Goal: Transaction & Acquisition: Purchase product/service

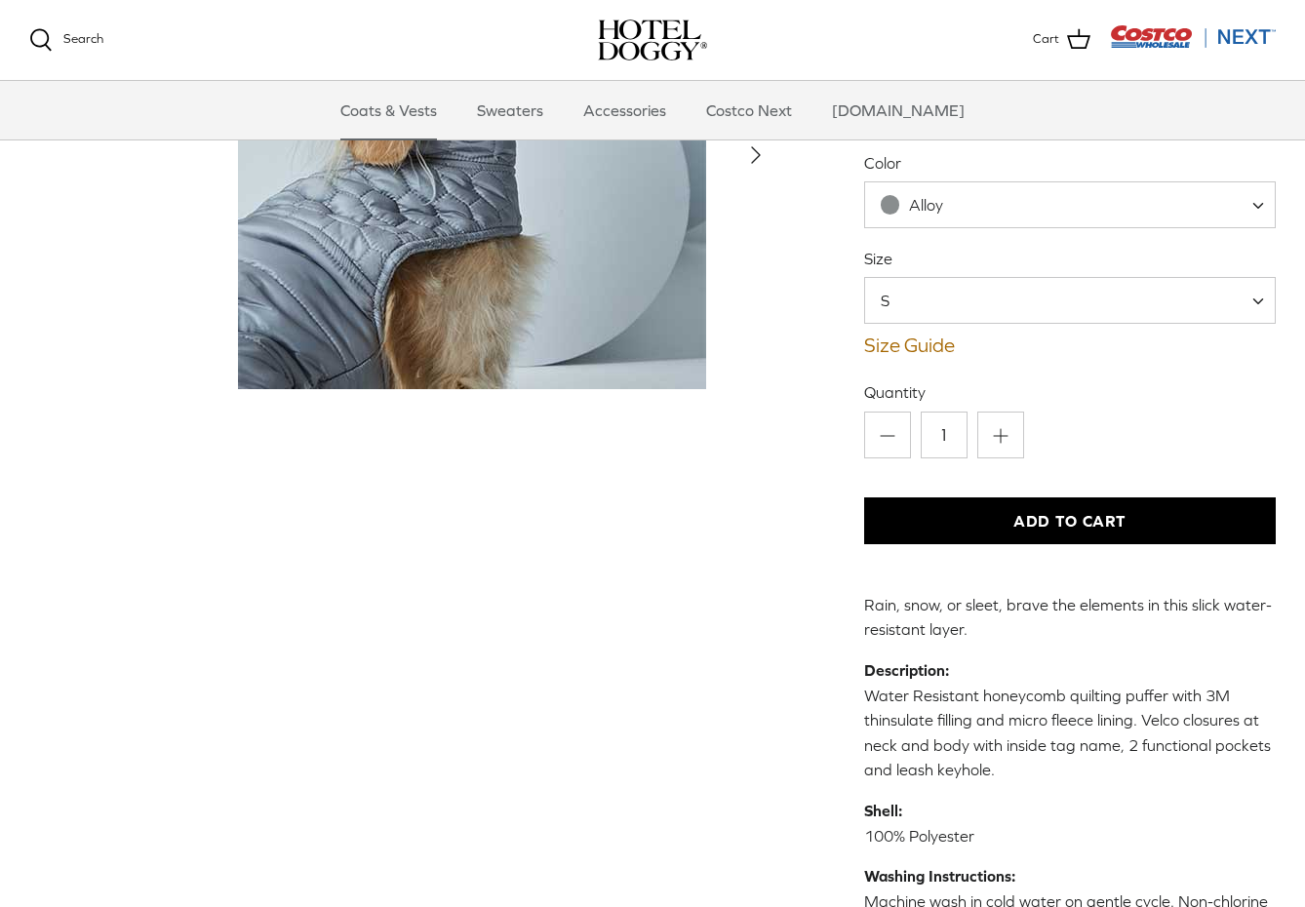
scroll to position [174, 0]
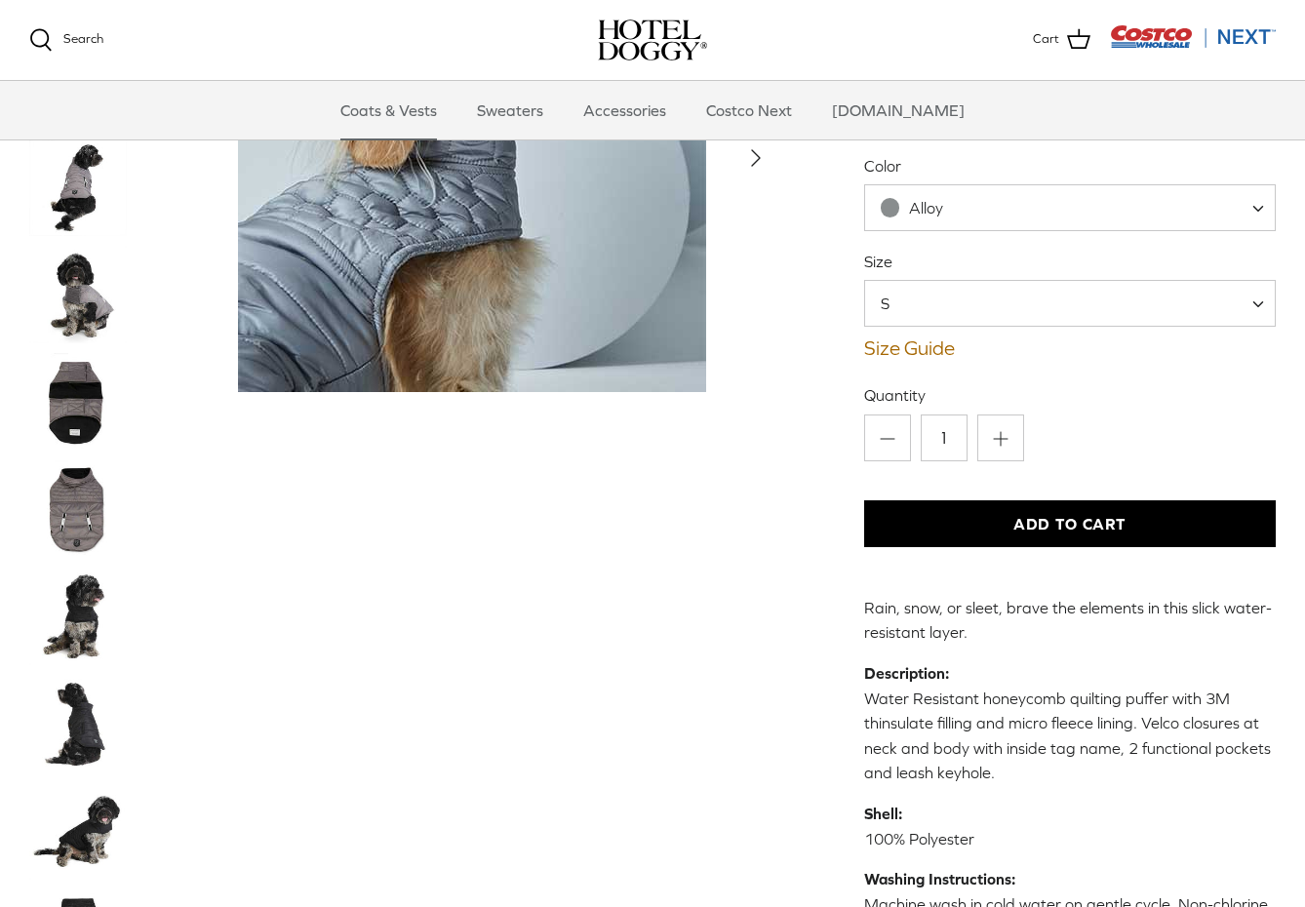
click at [1015, 523] on button "Add to Cart" at bounding box center [1070, 523] width 412 height 47
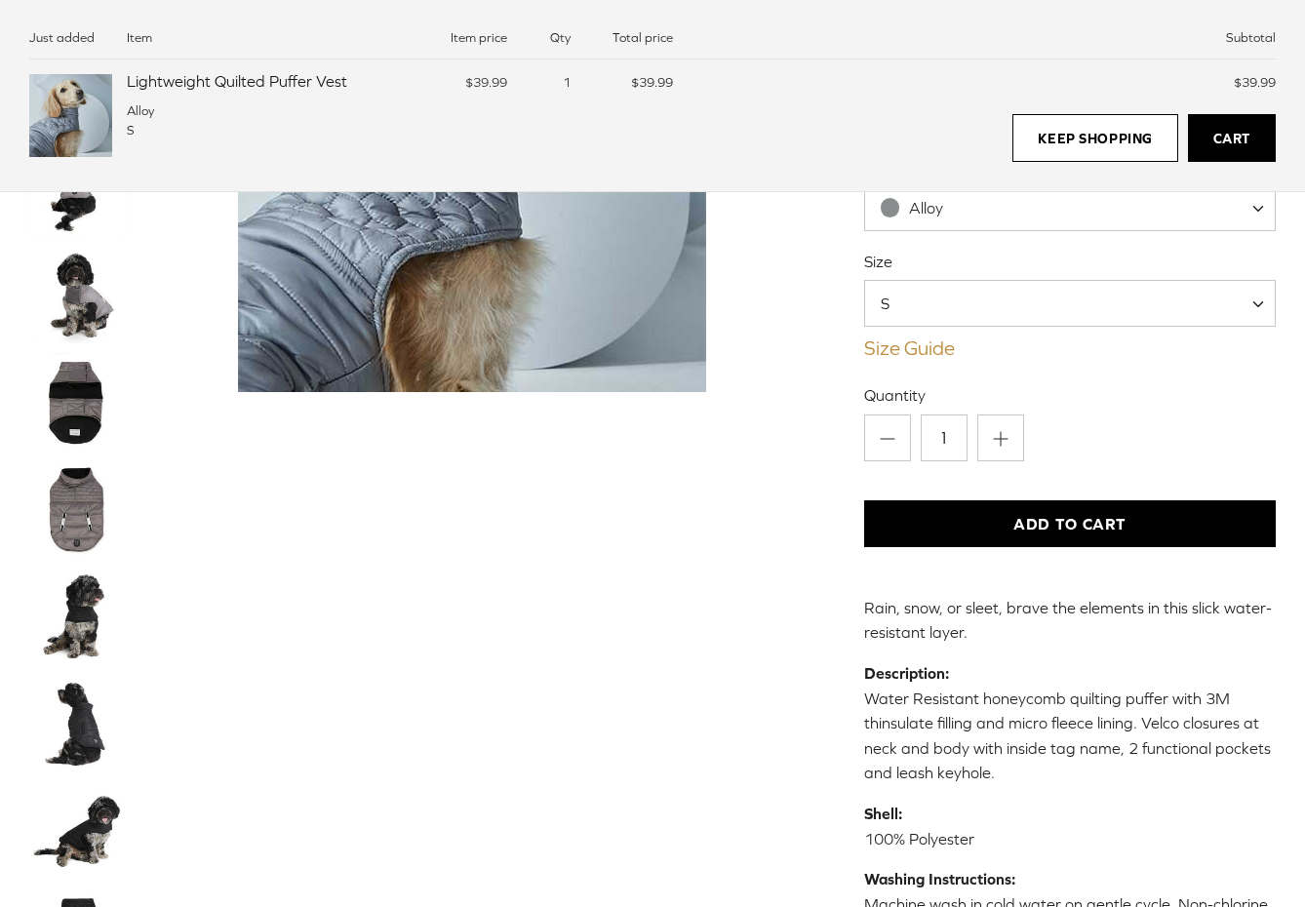
click at [934, 353] on link "Size Guide" at bounding box center [1070, 348] width 412 height 23
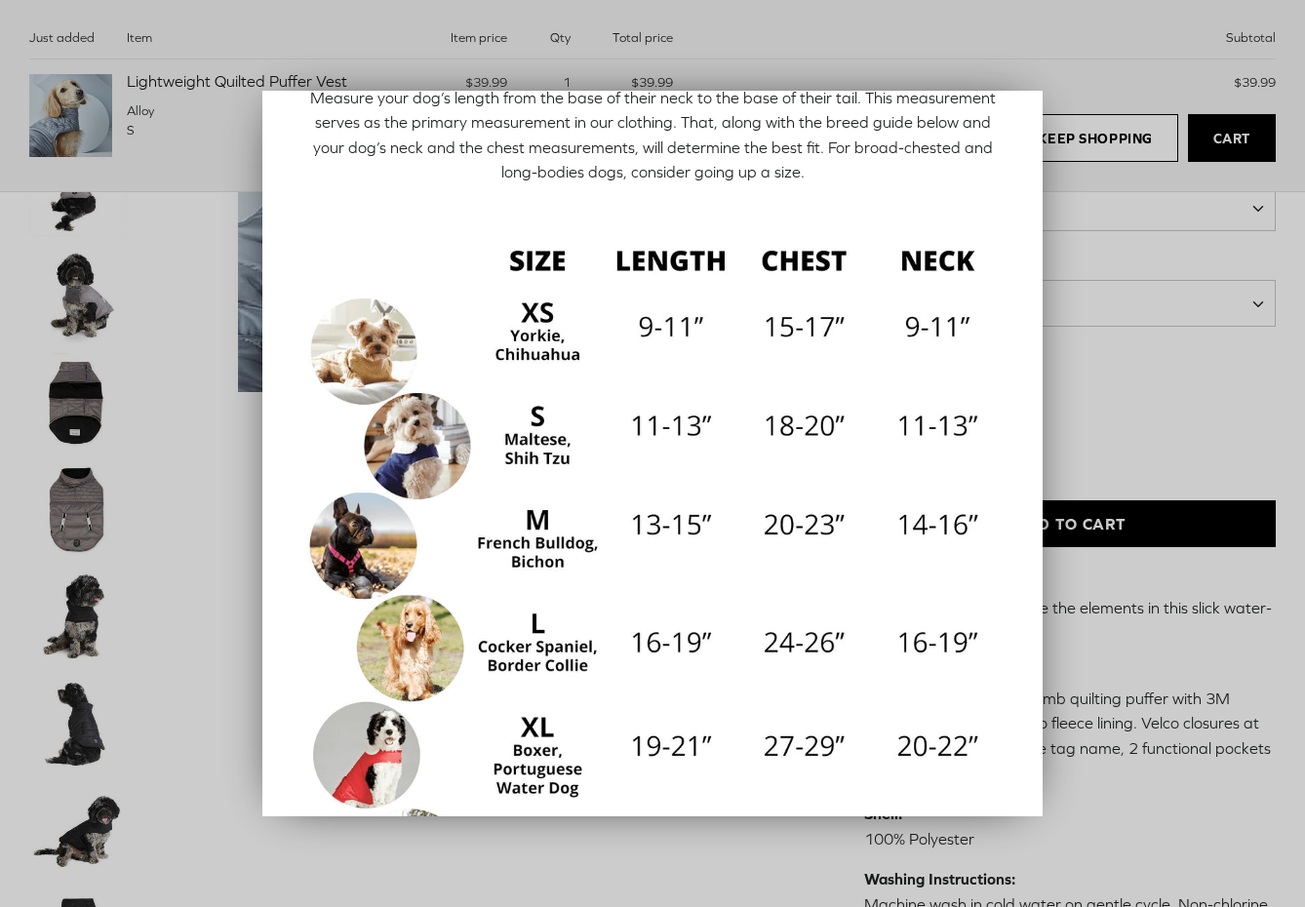
scroll to position [105, 0]
click at [1099, 175] on div at bounding box center [652, 453] width 1305 height 907
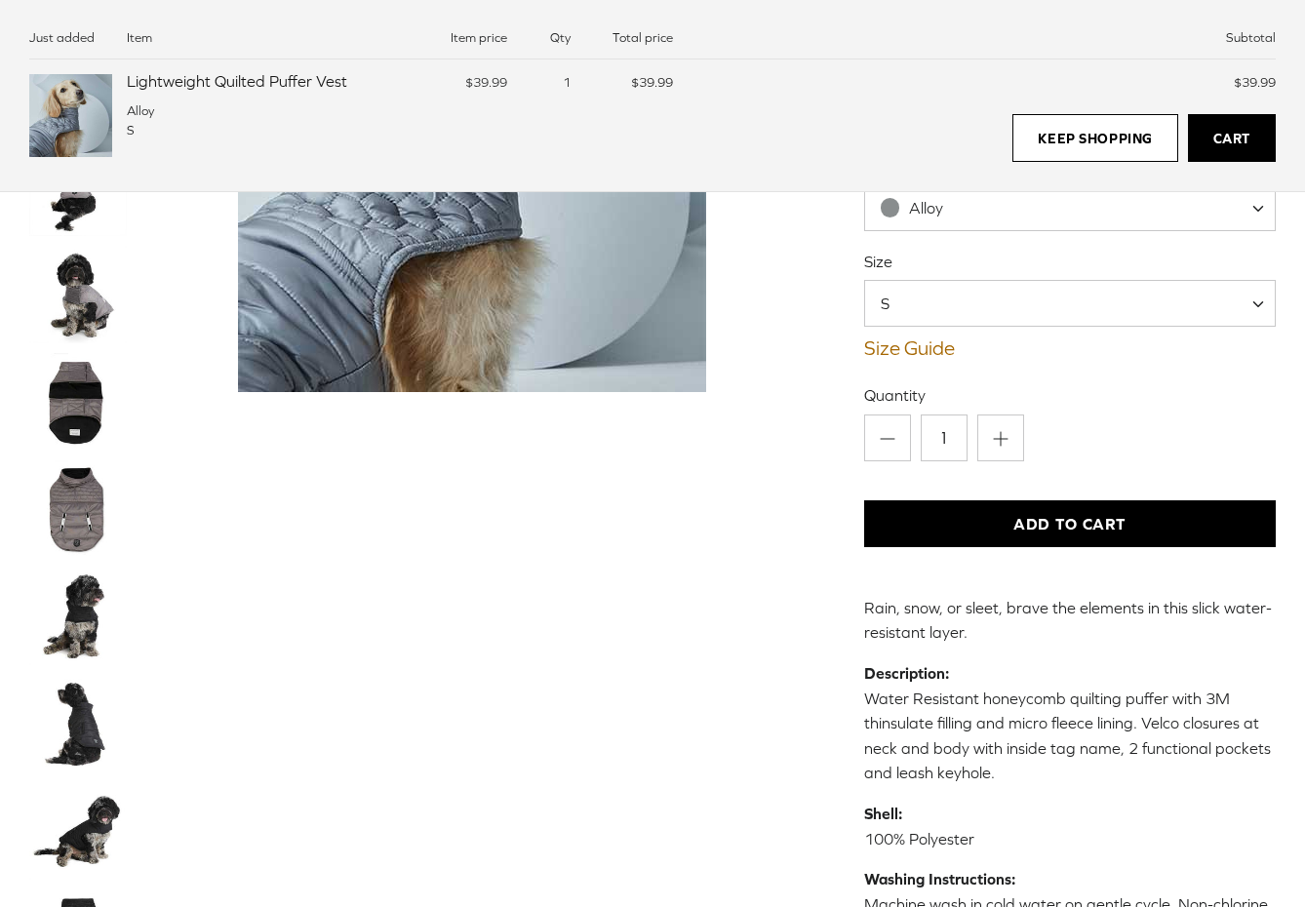
click at [1225, 141] on link "Cart" at bounding box center [1232, 138] width 88 height 49
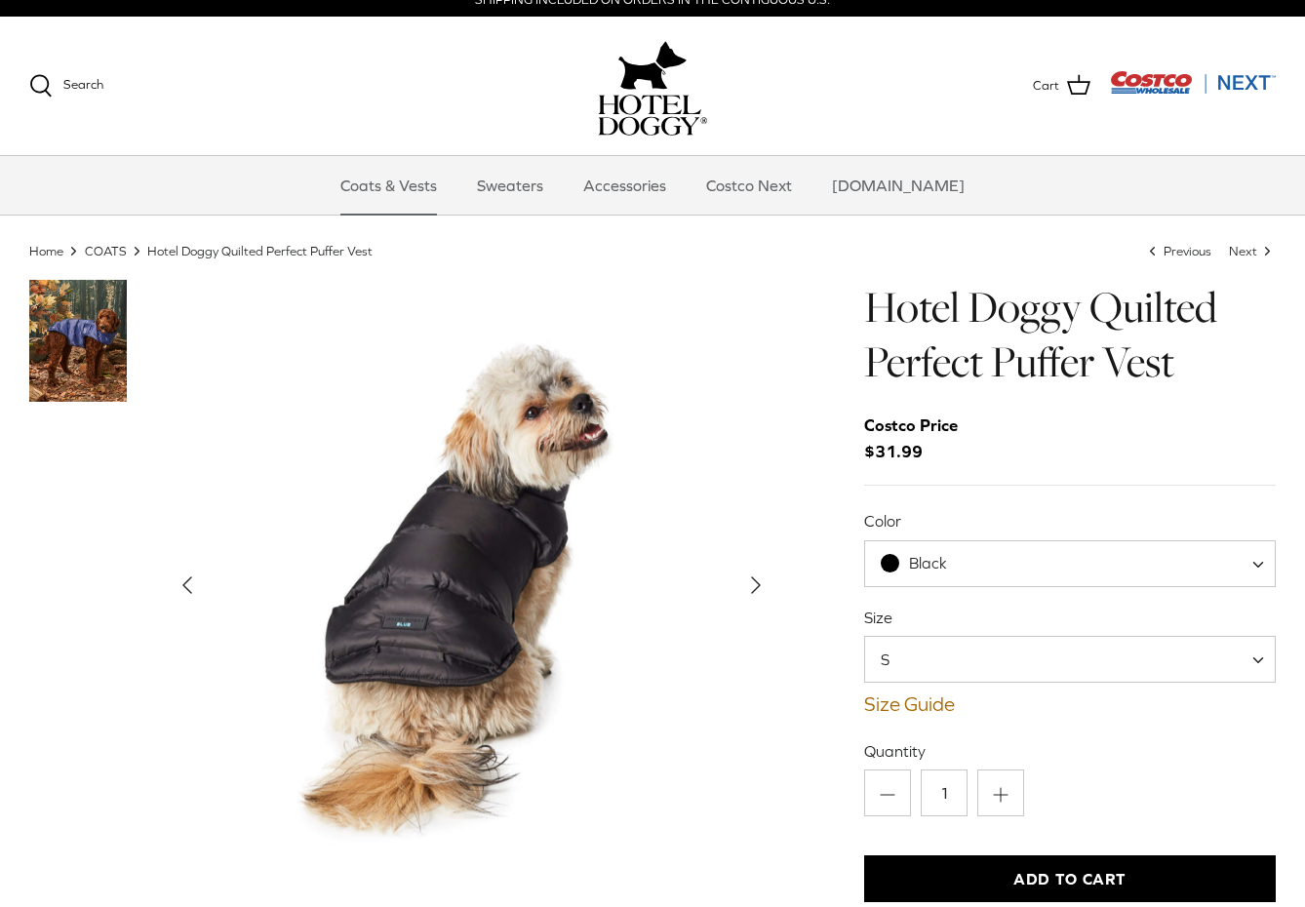
scroll to position [19, 0]
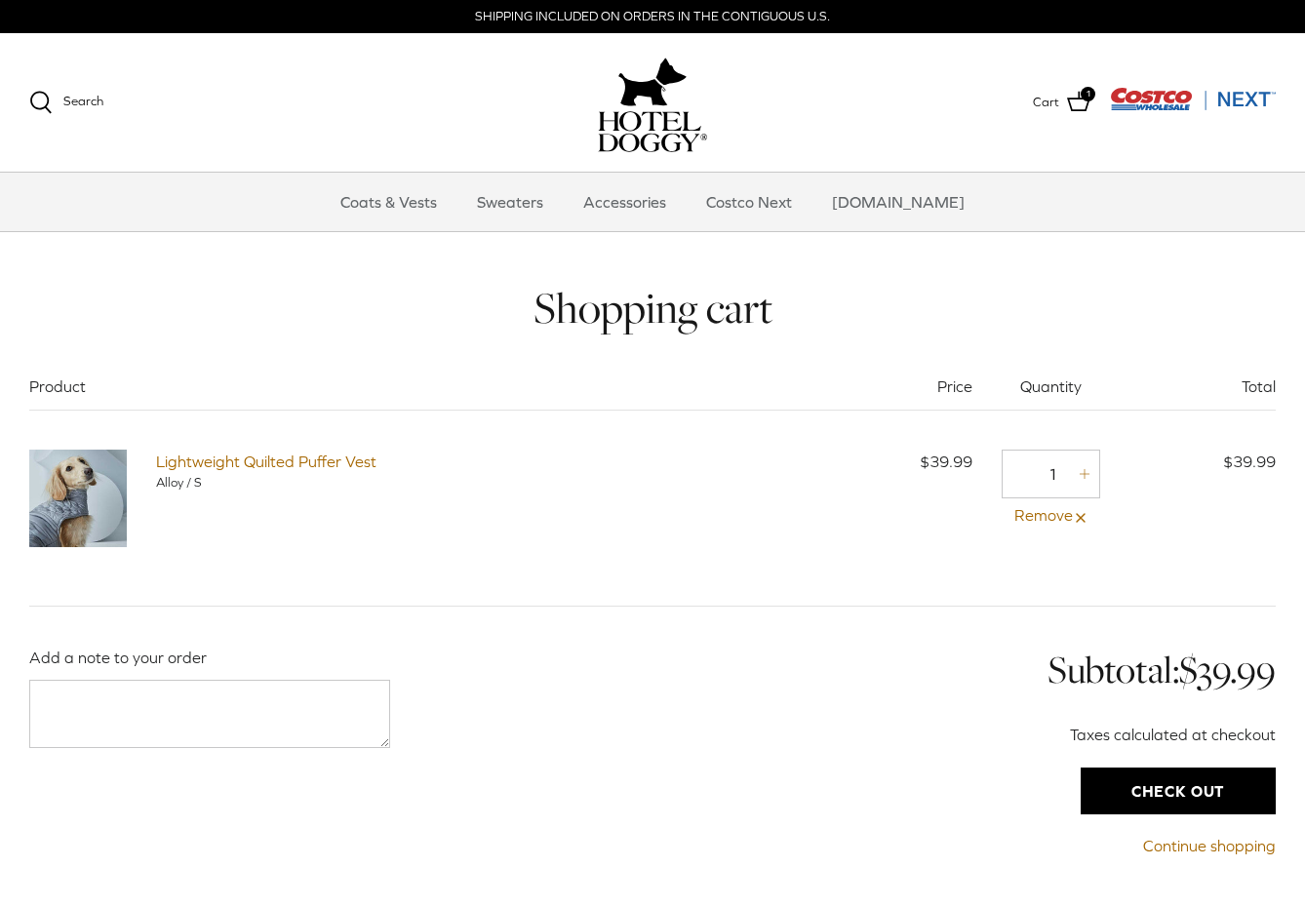
click at [1126, 775] on input "Check out" at bounding box center [1178, 791] width 195 height 47
